Goal: Find specific page/section: Find specific page/section

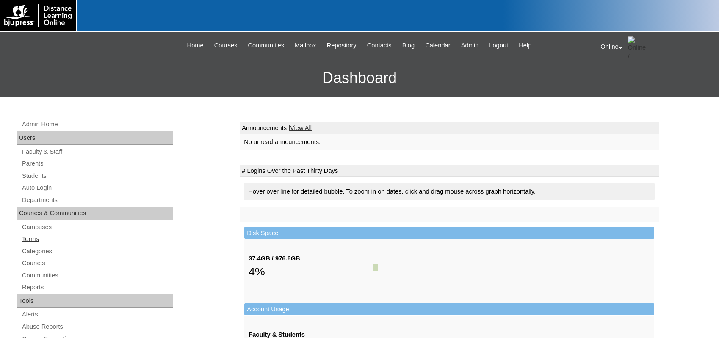
click at [34, 236] on link "Terms" at bounding box center [97, 239] width 152 height 11
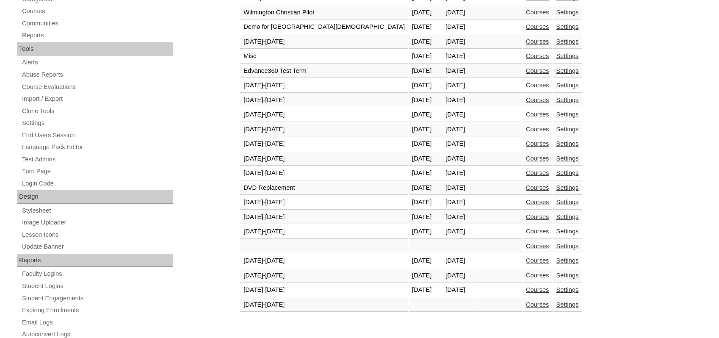
scroll to position [254, 0]
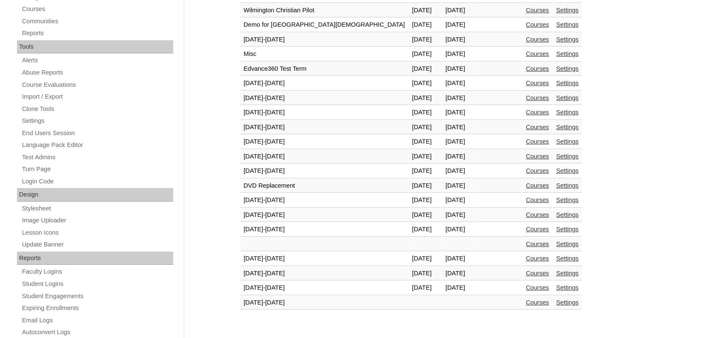
click at [526, 289] on link "Courses" at bounding box center [537, 287] width 23 height 7
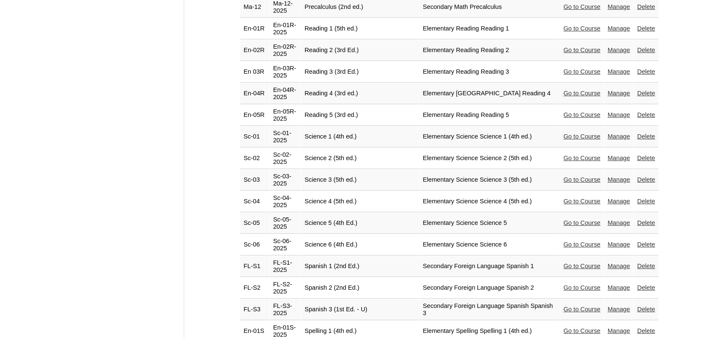
scroll to position [1742, 0]
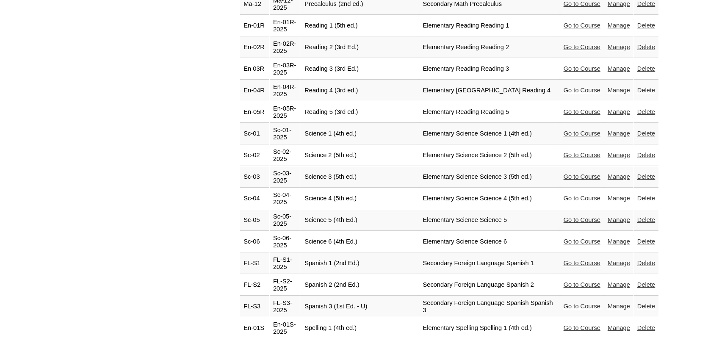
click at [579, 303] on link "Go to Course" at bounding box center [582, 306] width 37 height 7
